Goal: Task Accomplishment & Management: Use online tool/utility

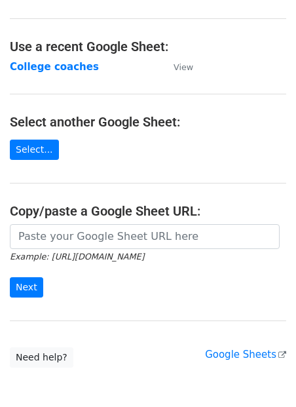
scroll to position [83, 0]
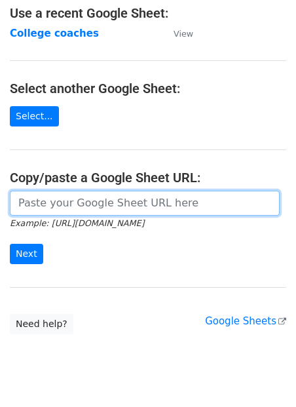
click at [57, 207] on input "url" at bounding box center [145, 203] width 270 height 25
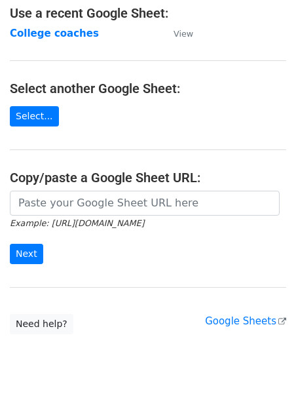
click at [41, 159] on main "Choose a Google Sheet Use one of the options below... Use a recent Google Sheet…" at bounding box center [148, 130] width 296 height 407
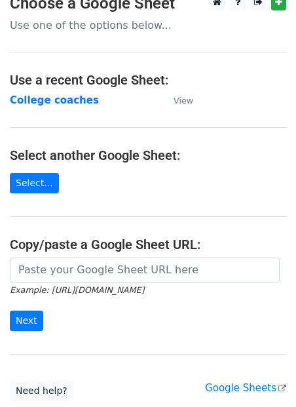
scroll to position [0, 0]
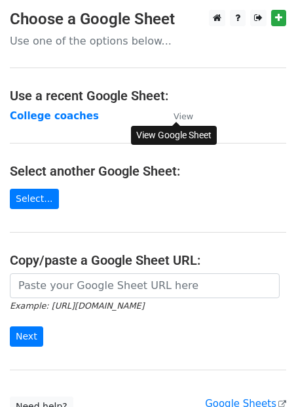
click at [187, 112] on small "View" at bounding box center [184, 116] width 20 height 10
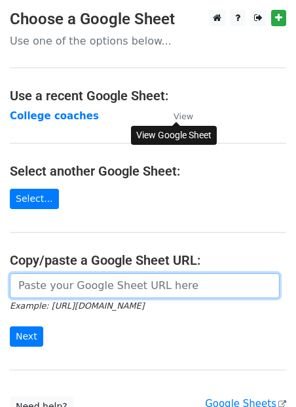
click at [68, 281] on input "url" at bounding box center [145, 285] width 270 height 25
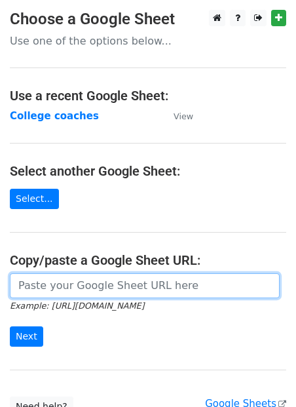
type input "https://docs.google.com/spreadsheets/d/1-76kYTU20f4NPBMufRbNP829pXfKEMBo2M4ZOHp…"
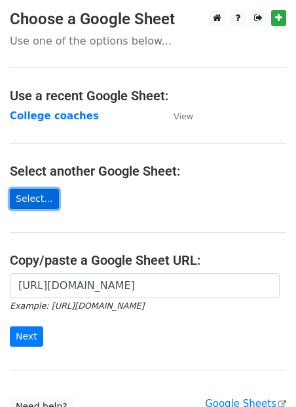
click at [41, 196] on link "Select..." at bounding box center [34, 199] width 49 height 20
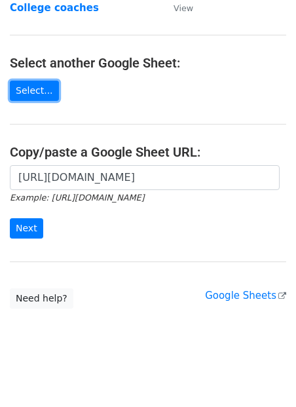
scroll to position [115, 0]
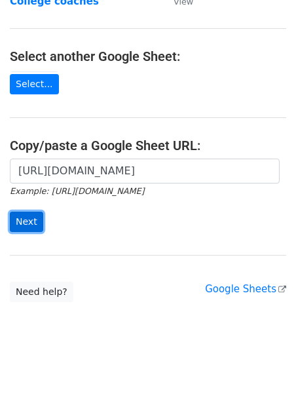
click at [14, 224] on input "Next" at bounding box center [26, 222] width 33 height 20
click at [73, 240] on div "https://docs.google.com/spreadsheets/d/1-76kYTU20f4NPBMufRbNP829pXfKEMBo2M4ZOHp…" at bounding box center [148, 202] width 296 height 87
